Goal: Transaction & Acquisition: Download file/media

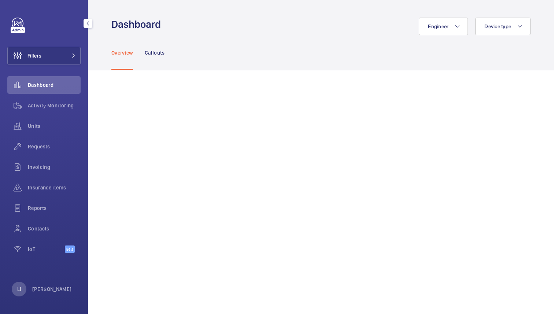
click at [41, 283] on div "LI Lina Ichiki" at bounding box center [42, 289] width 60 height 15
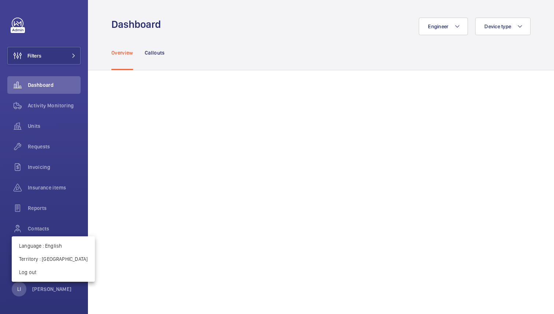
click at [45, 105] on div at bounding box center [277, 157] width 554 height 314
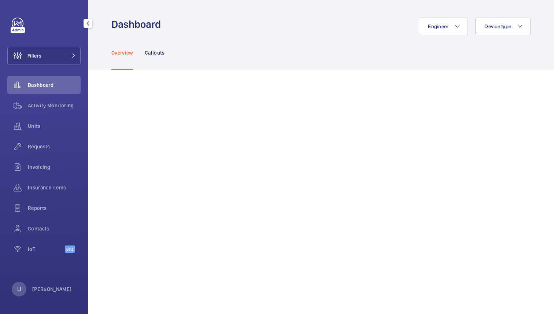
click at [45, 105] on span "Activity Monitoring" at bounding box center [54, 105] width 53 height 7
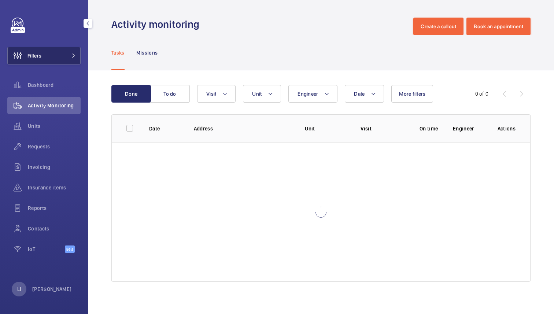
click at [66, 52] on button "Filters" at bounding box center [43, 56] width 73 height 18
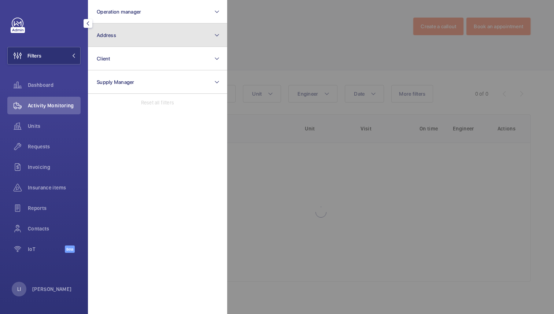
click at [150, 39] on button "Address" at bounding box center [157, 34] width 139 height 23
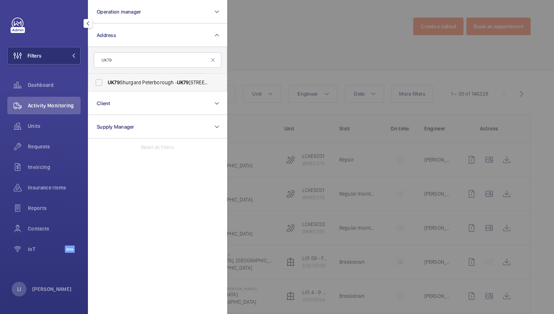
type input "UK79"
click at [160, 78] on label "UK79 Shurgard Peterborough - UK79 Shurgard Peterborough, PETERBOROUGH PE1 2BT" at bounding box center [152, 83] width 128 height 18
click at [106, 78] on input "UK79 Shurgard Peterborough - UK79 Shurgard Peterborough, PETERBOROUGH PE1 2BT" at bounding box center [99, 82] width 15 height 15
checkbox input "true"
click at [298, 40] on div at bounding box center [504, 157] width 554 height 314
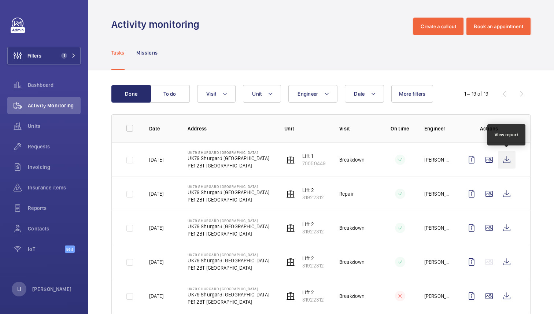
click at [504, 162] on wm-front-icon-button at bounding box center [507, 160] width 18 height 18
click at [504, 158] on wm-front-icon-button at bounding box center [507, 160] width 18 height 18
